Goal: Find contact information: Find contact information

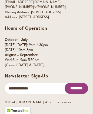
scroll to position [2432, 0]
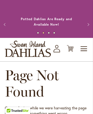
scroll to position [534, 0]
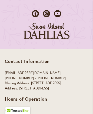
click at [45, 80] on link "[PHONE_NUMBER]" at bounding box center [51, 77] width 29 height 5
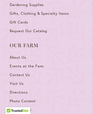
scroll to position [417, 0]
